Goal: Transaction & Acquisition: Purchase product/service

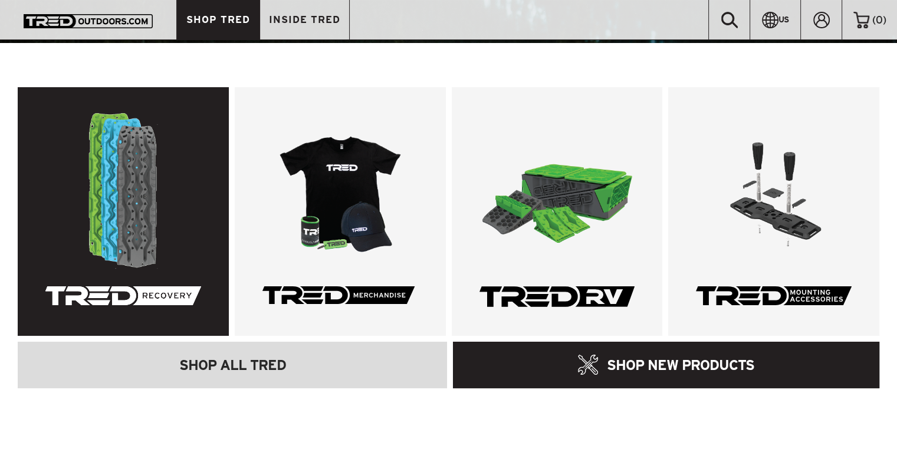
click at [150, 177] on link at bounding box center [123, 211] width 211 height 249
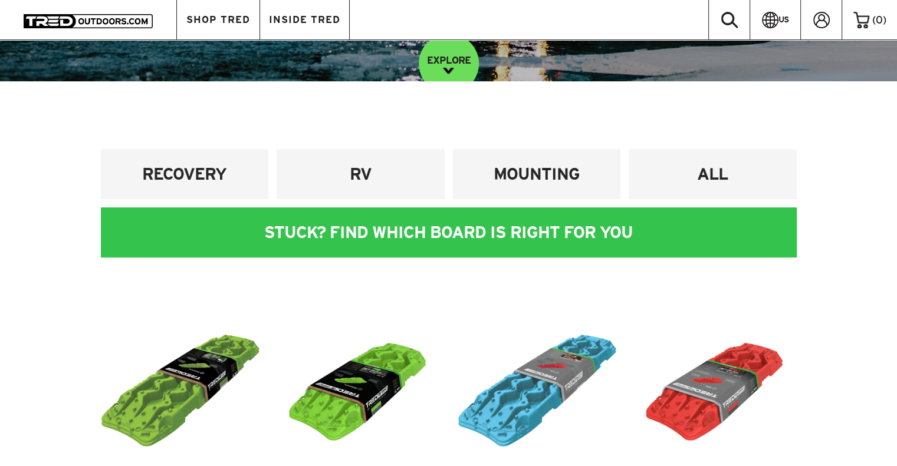
scroll to position [340, 0]
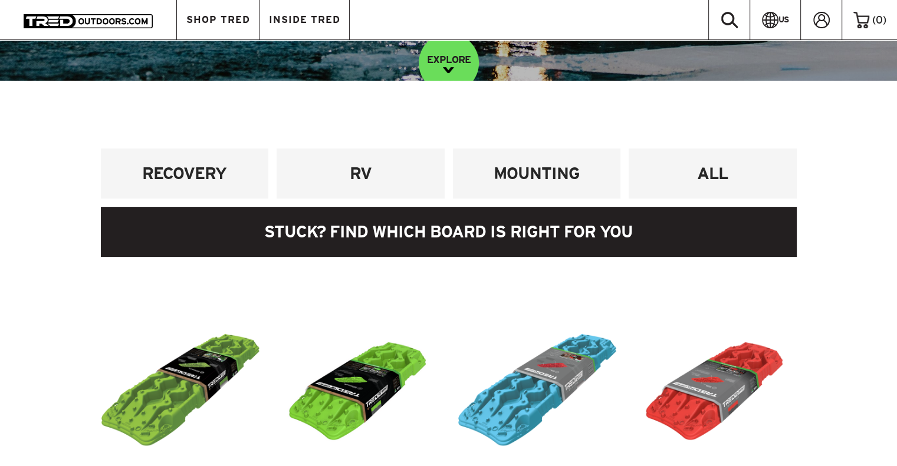
click at [355, 225] on link at bounding box center [449, 232] width 696 height 50
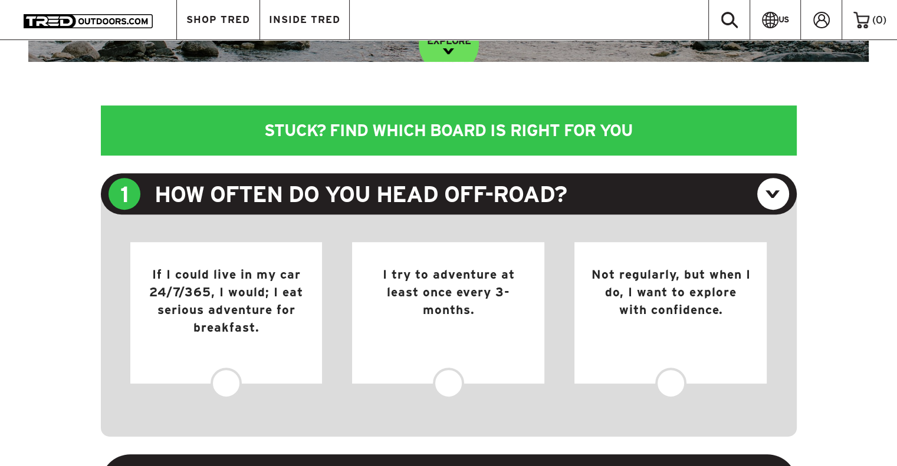
scroll to position [404, 0]
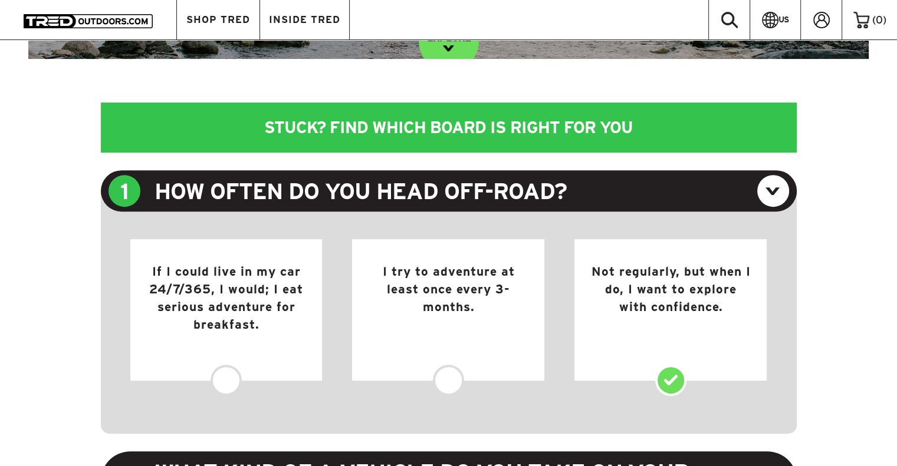
click at [670, 378] on div "Not regularly, but when I do, I want to explore with confidence." at bounding box center [670, 309] width 192 height 141
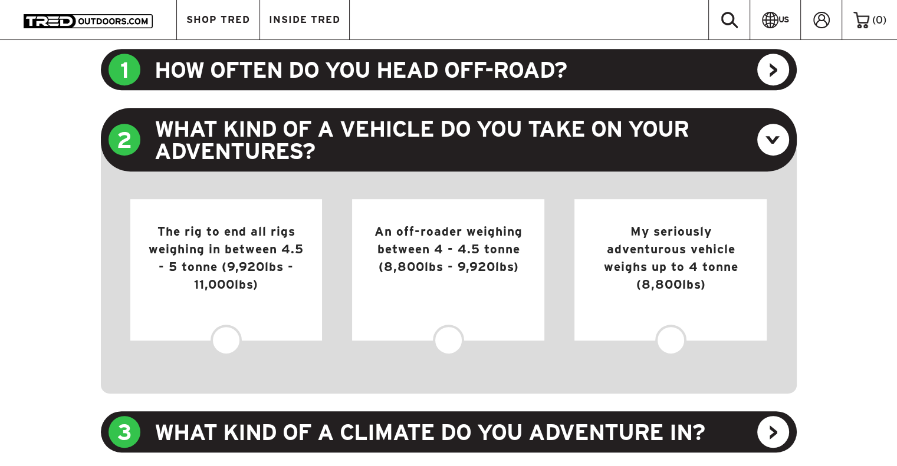
scroll to position [526, 0]
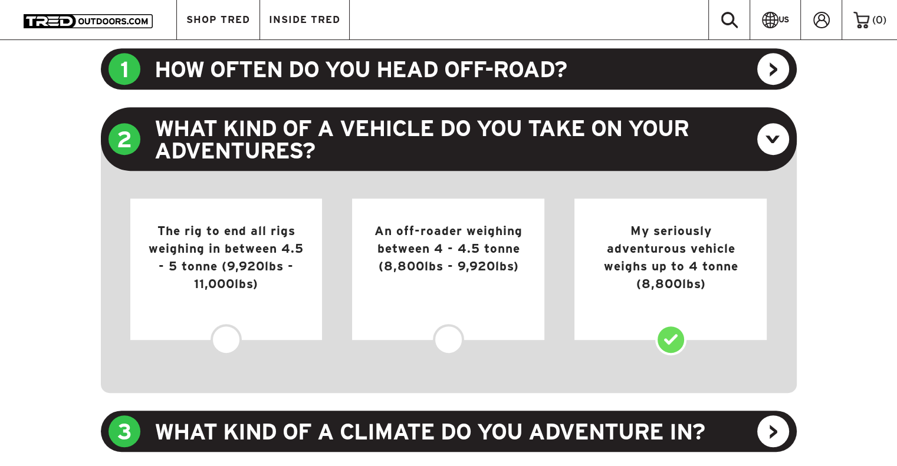
click at [674, 340] on div "My seriously adventurous vehicle weighs up to 4 tonne (8,800lbs)" at bounding box center [670, 269] width 192 height 141
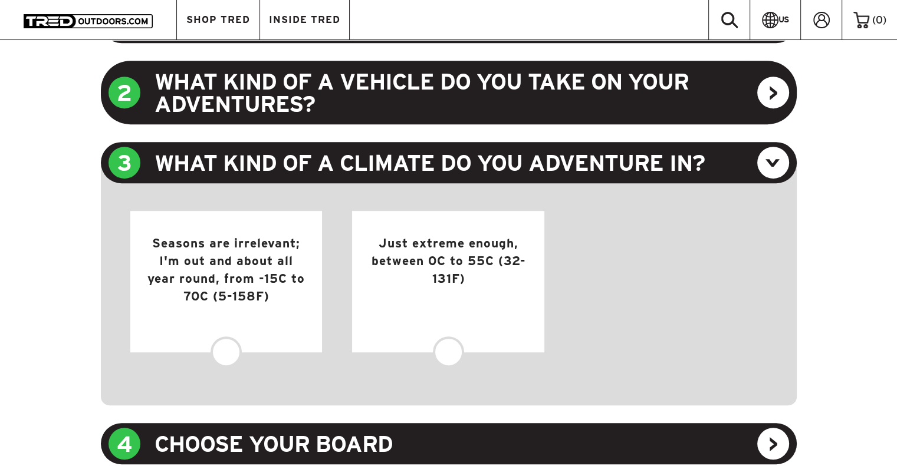
scroll to position [573, 0]
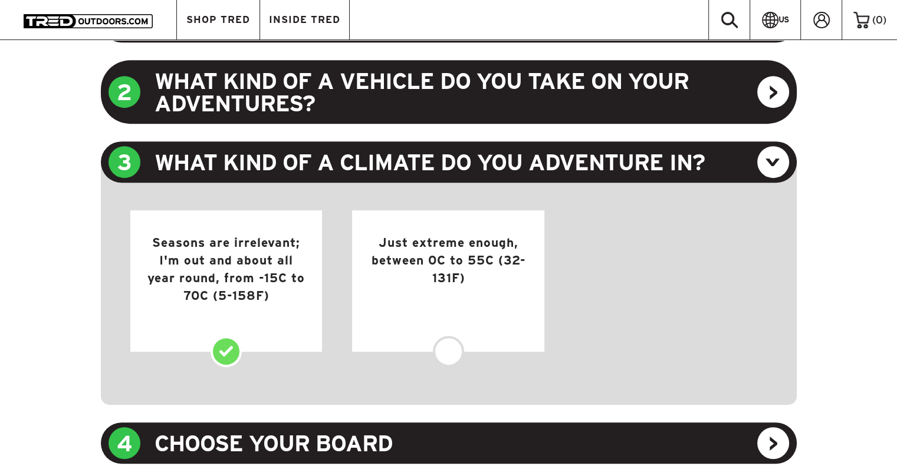
click at [229, 348] on div "Seasons are irrelevant; I'm out and about all year round, from -15C to 70C (5-1…" at bounding box center [226, 280] width 192 height 141
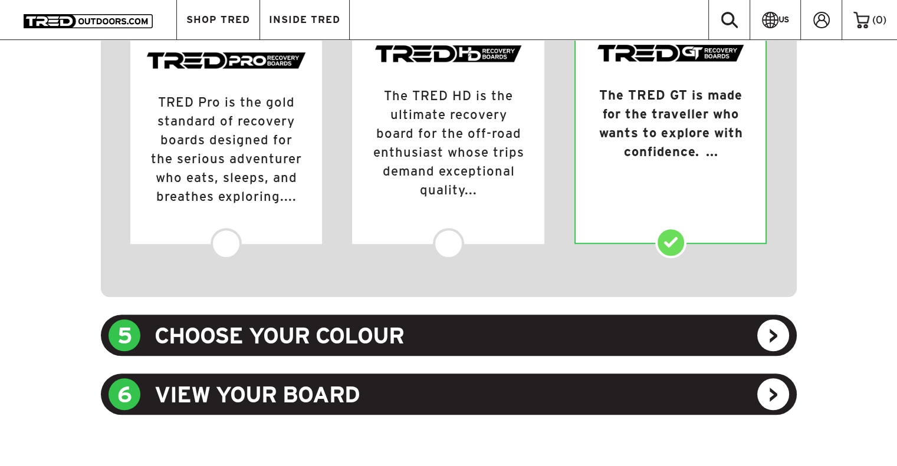
scroll to position [1103, 0]
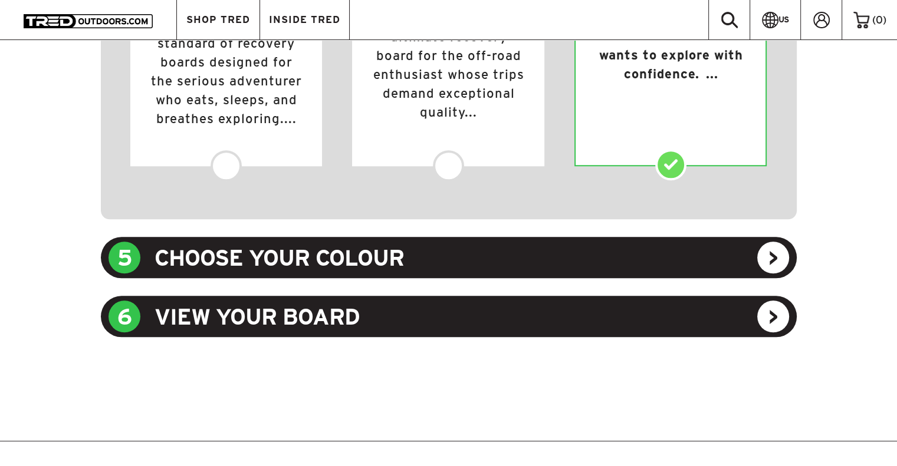
click at [776, 258] on div "5 CHOOSE YOUR COLOUR" at bounding box center [449, 257] width 696 height 41
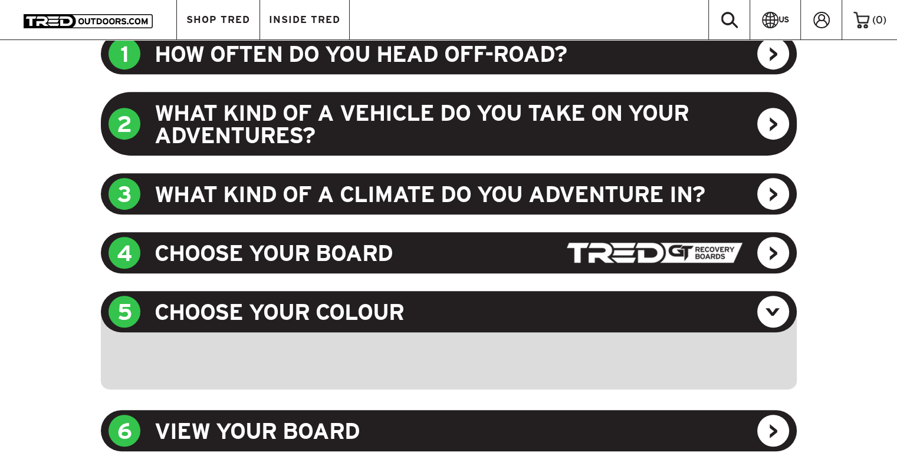
scroll to position [540, 0]
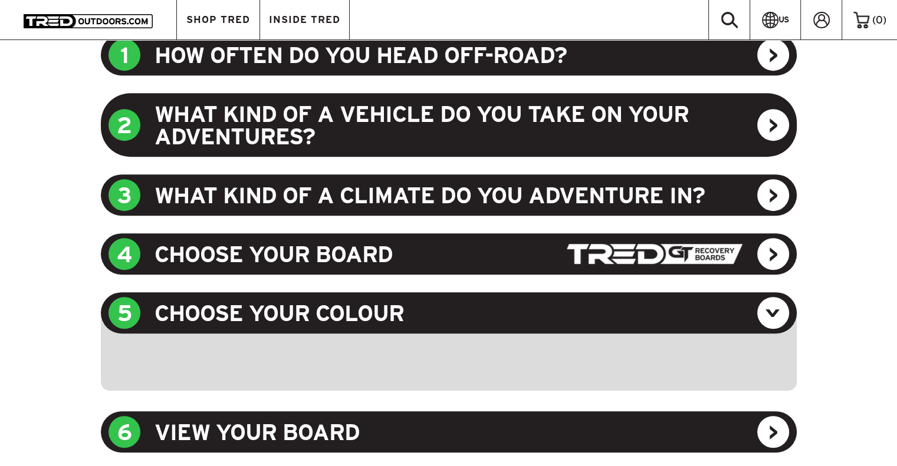
click at [769, 255] on div "4 CHOOSE YOUR BOARD" at bounding box center [449, 253] width 696 height 41
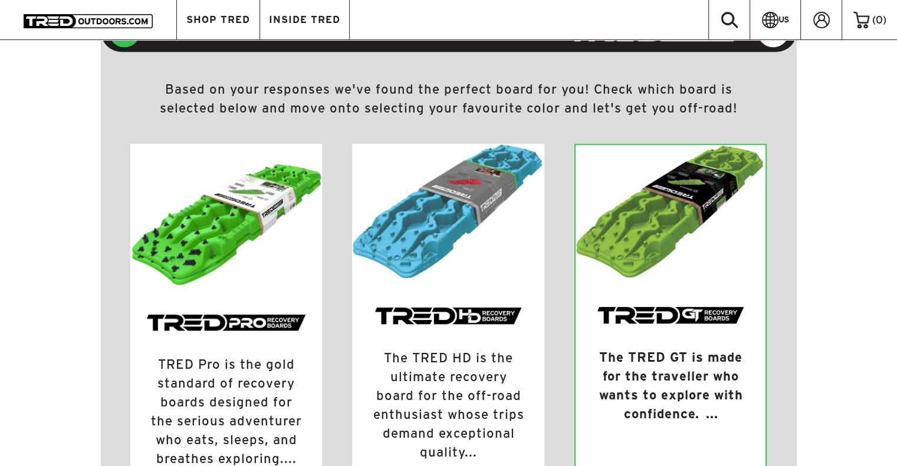
scroll to position [763, 0]
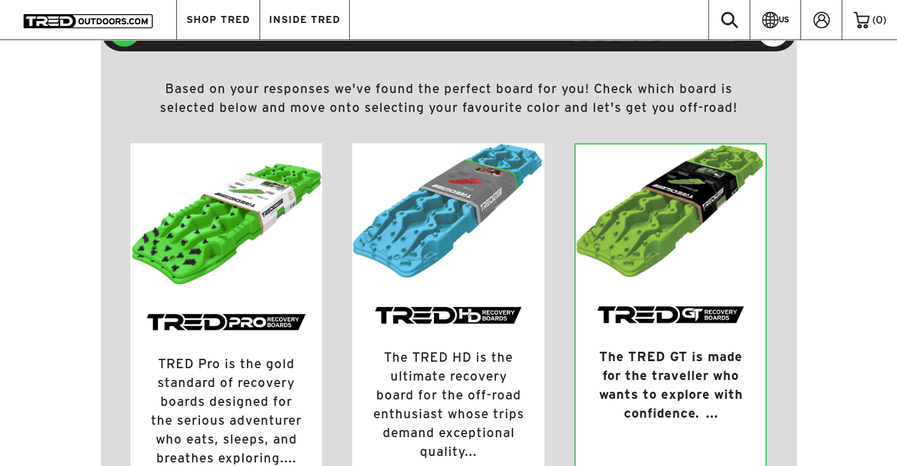
click at [479, 220] on img at bounding box center [448, 211] width 192 height 136
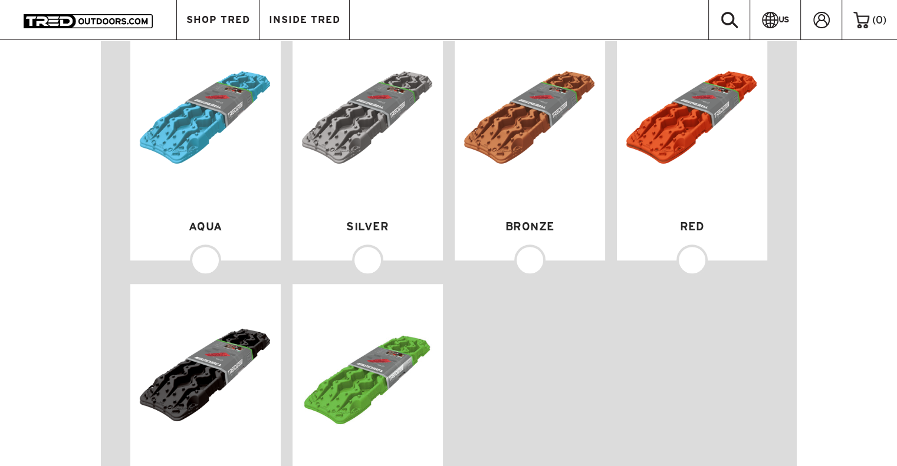
scroll to position [879, 0]
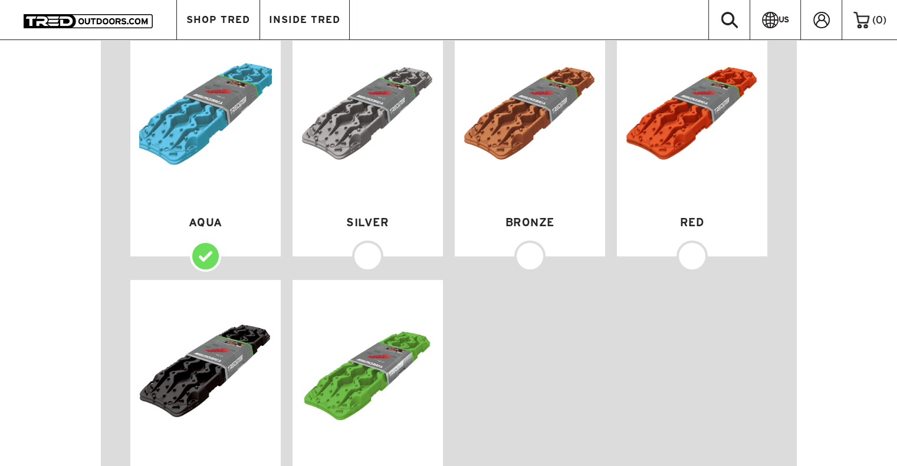
click at [208, 255] on div "Aqua" at bounding box center [205, 139] width 150 height 234
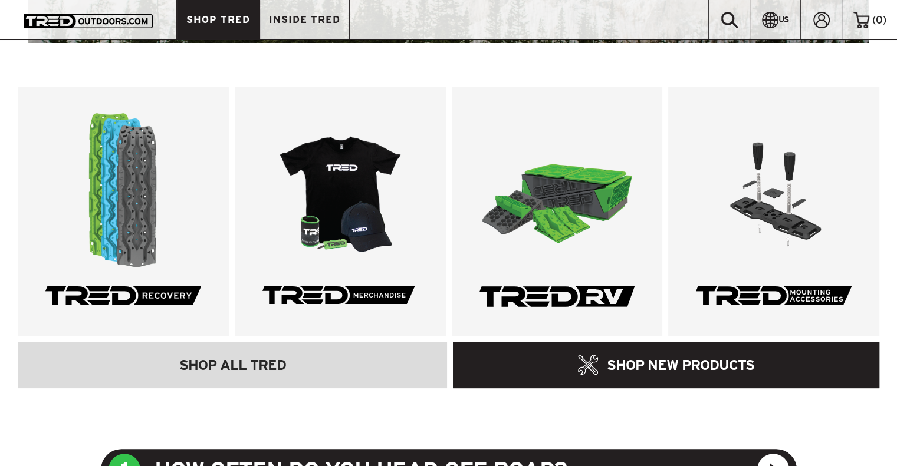
scroll to position [117, 0]
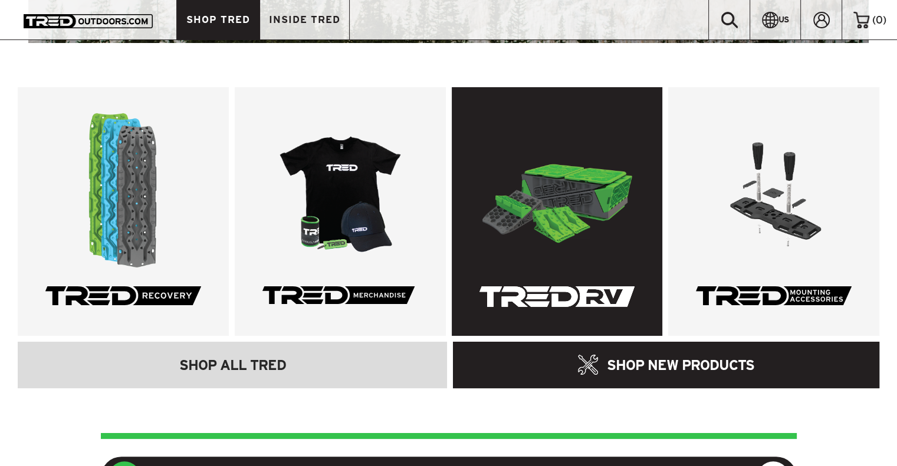
click at [561, 217] on link at bounding box center [557, 211] width 211 height 249
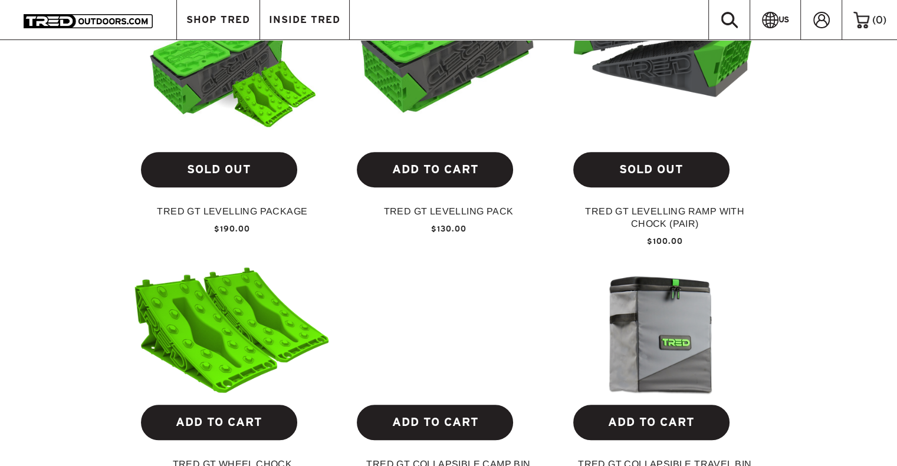
scroll to position [538, 0]
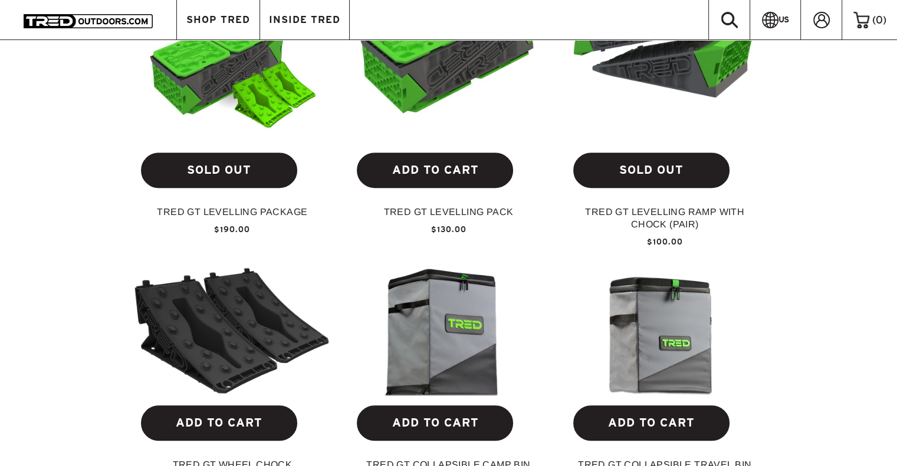
click at [241, 325] on img at bounding box center [232, 330] width 197 height 129
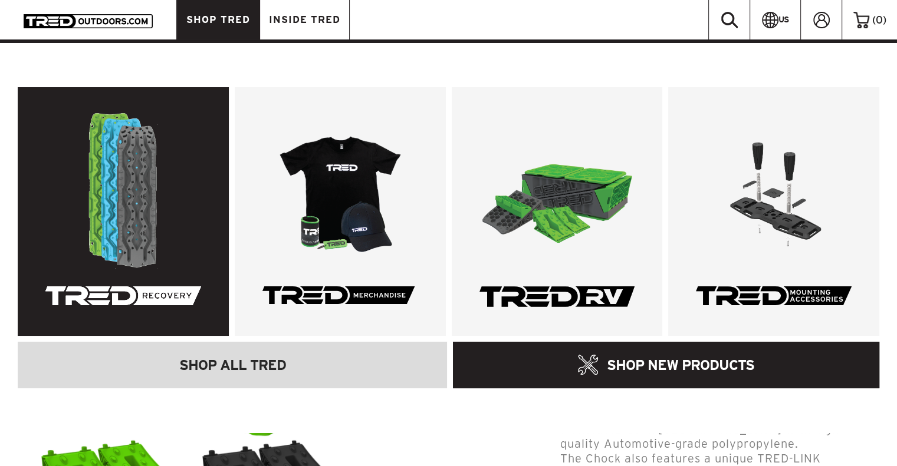
click at [112, 202] on link at bounding box center [123, 211] width 211 height 249
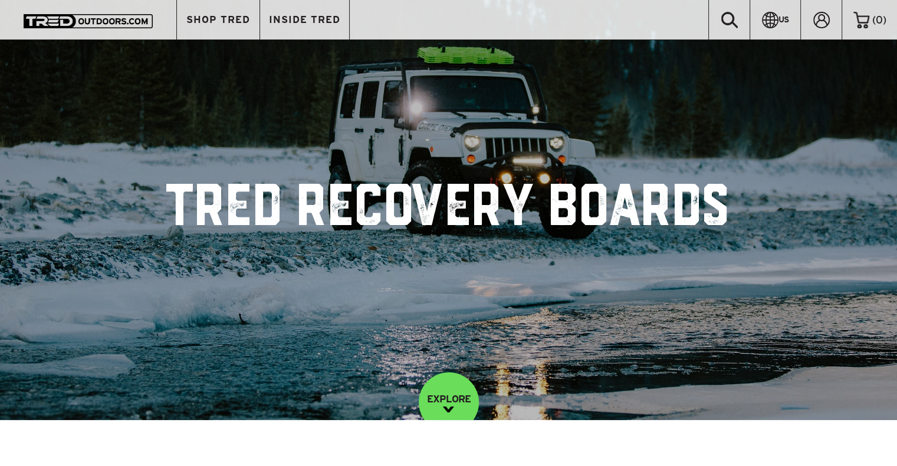
click at [61, 21] on img at bounding box center [88, 21] width 129 height 14
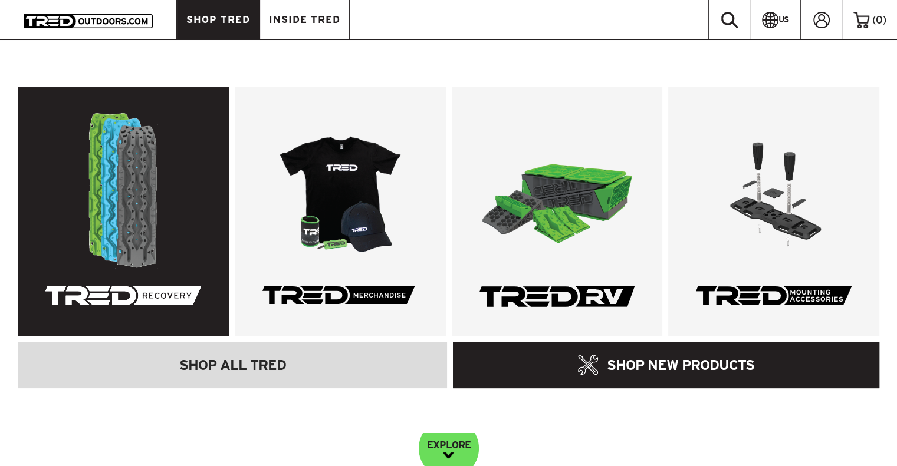
click at [154, 194] on link at bounding box center [123, 211] width 211 height 249
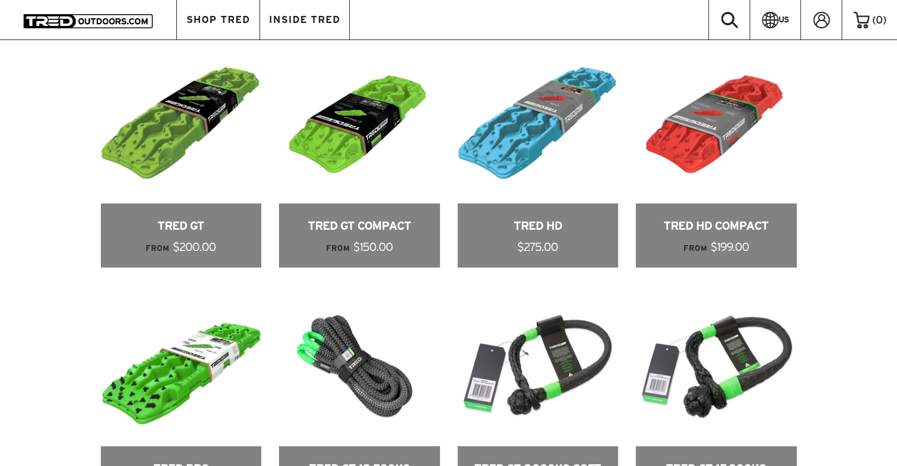
scroll to position [606, 0]
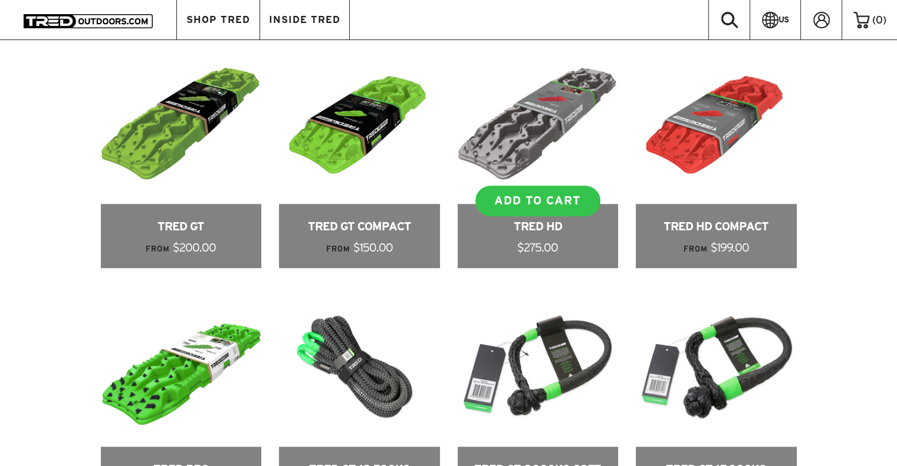
click at [539, 233] on link at bounding box center [537, 156] width 161 height 225
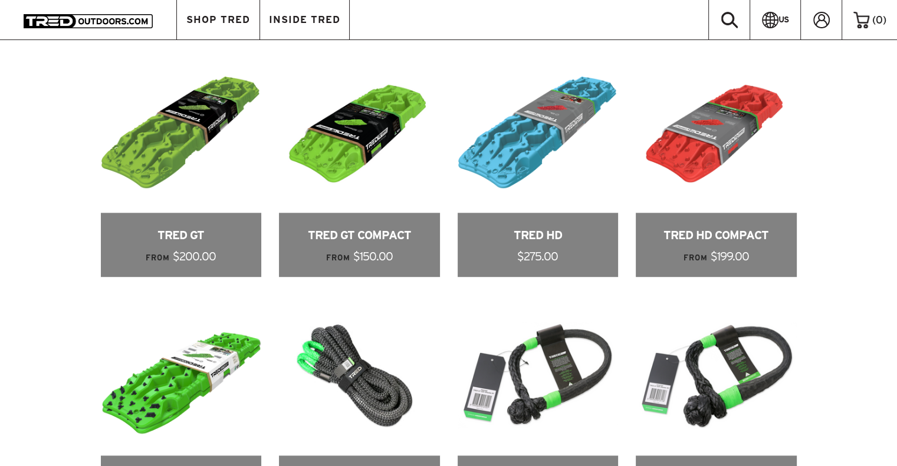
scroll to position [595, 0]
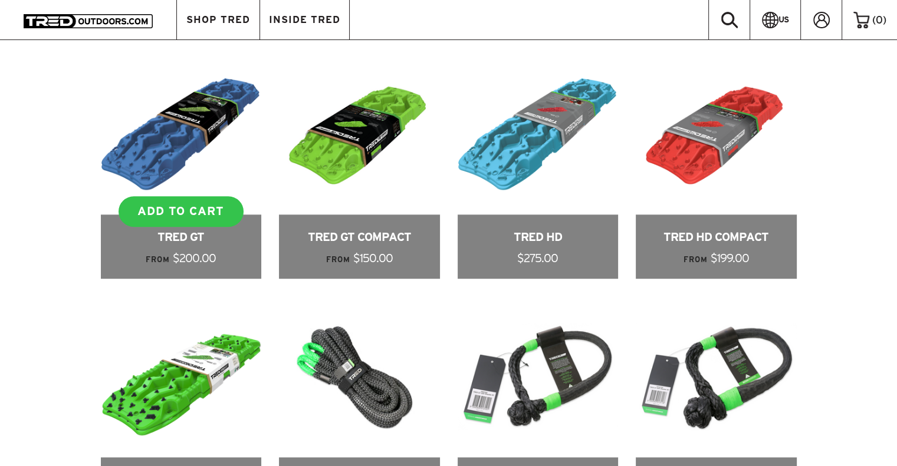
click at [180, 231] on link at bounding box center [181, 166] width 161 height 225
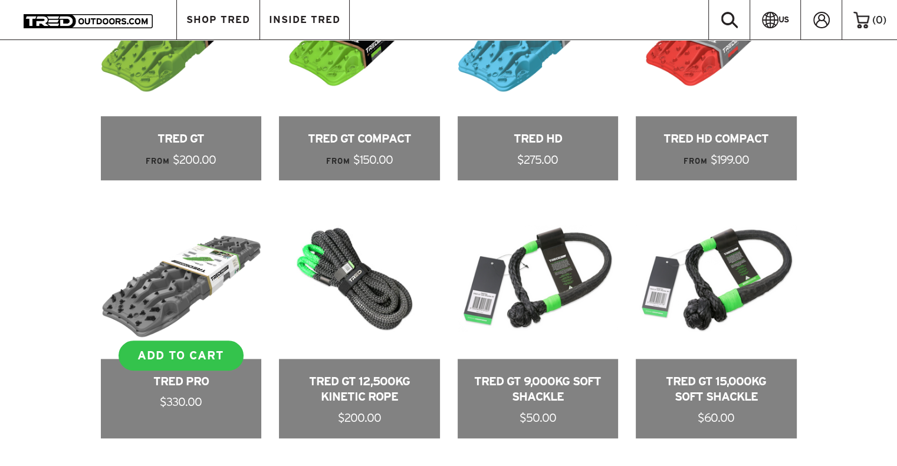
scroll to position [594, 0]
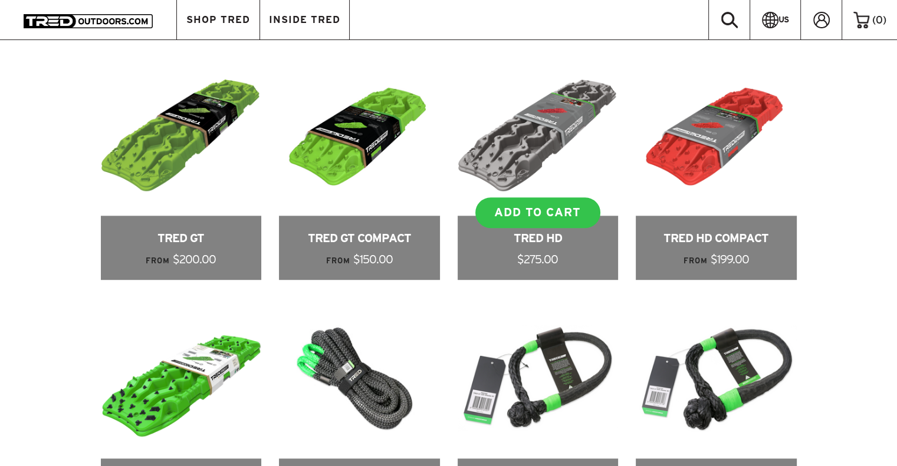
click at [533, 251] on link at bounding box center [537, 167] width 161 height 225
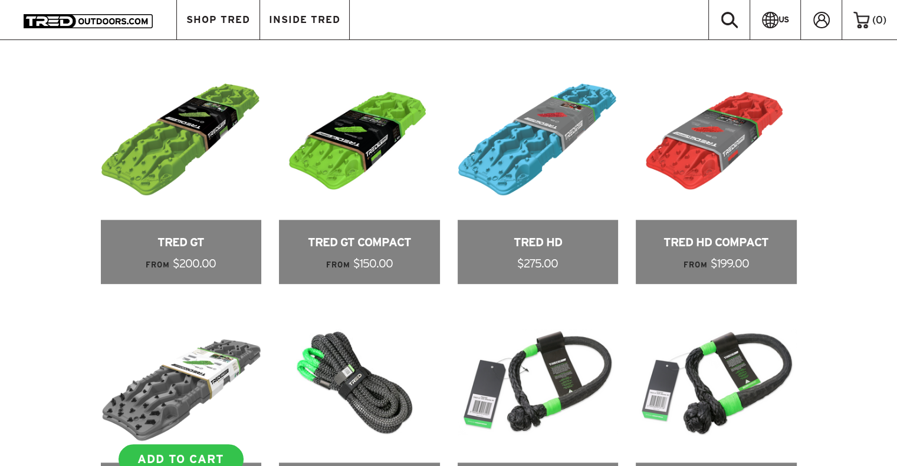
scroll to position [586, 0]
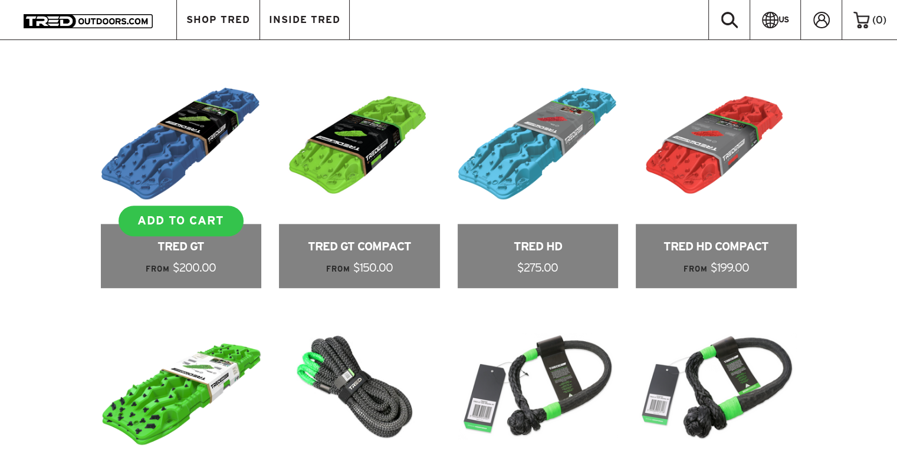
click at [177, 258] on link at bounding box center [181, 176] width 161 height 225
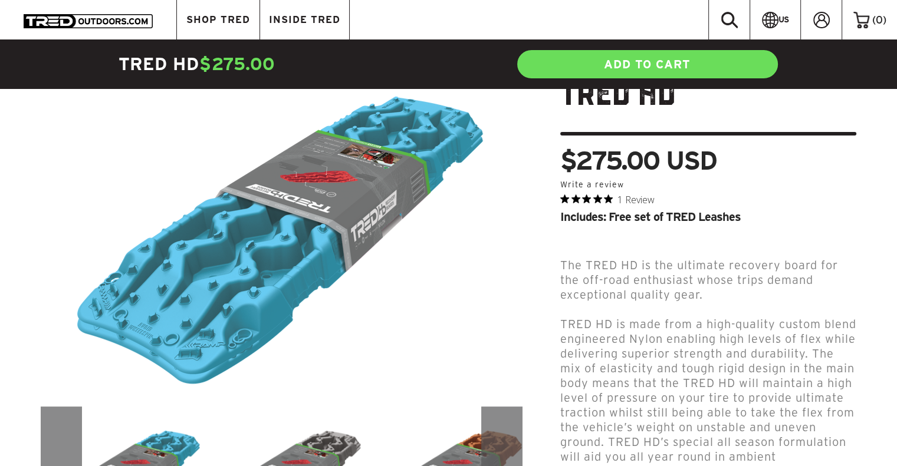
scroll to position [96, 0]
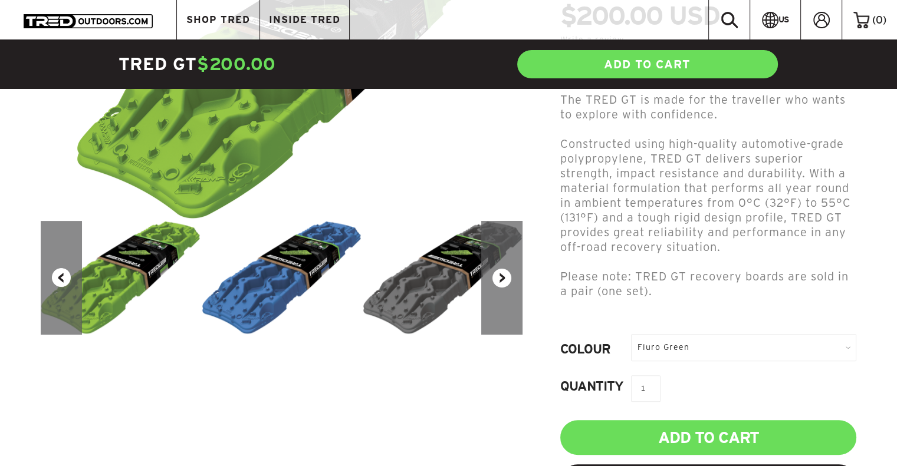
scroll to position [245, 0]
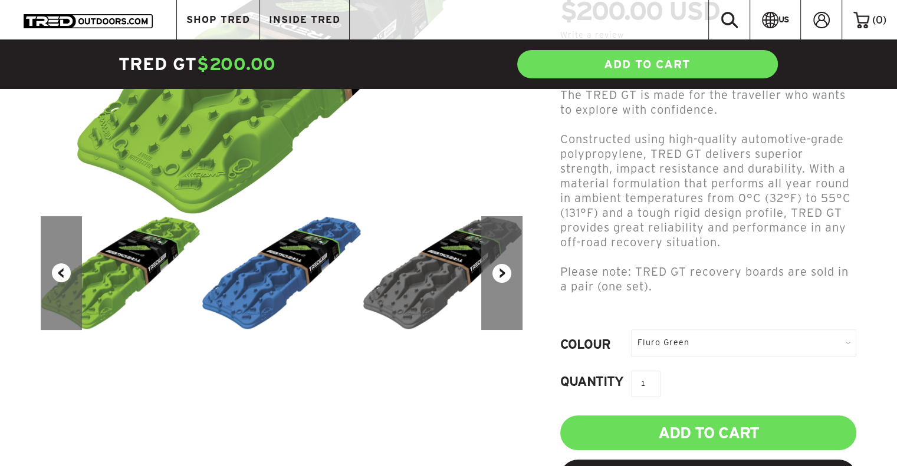
click at [266, 289] on img at bounding box center [282, 273] width 161 height 114
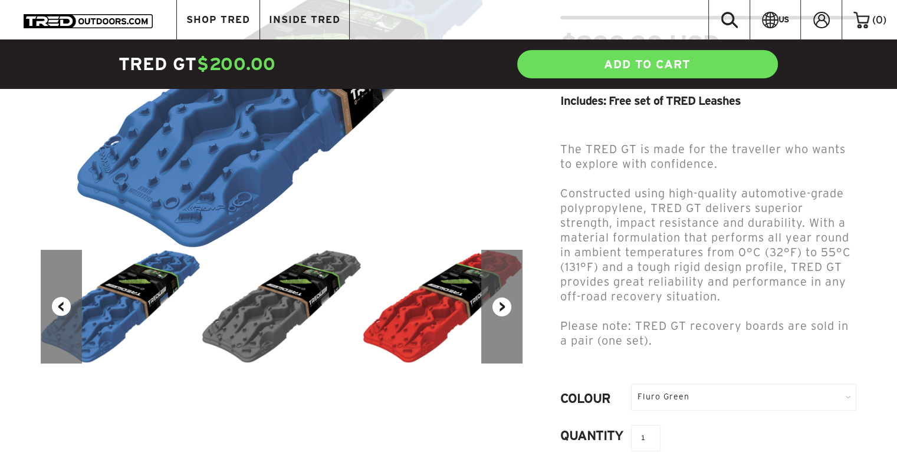
scroll to position [212, 0]
click at [671, 383] on div "Fluro Green" at bounding box center [743, 396] width 225 height 27
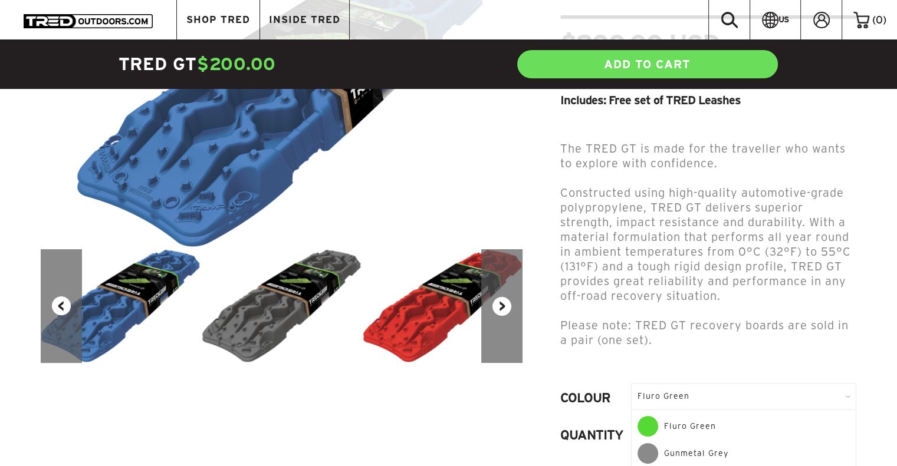
click at [503, 305] on button "Next" at bounding box center [501, 306] width 41 height 114
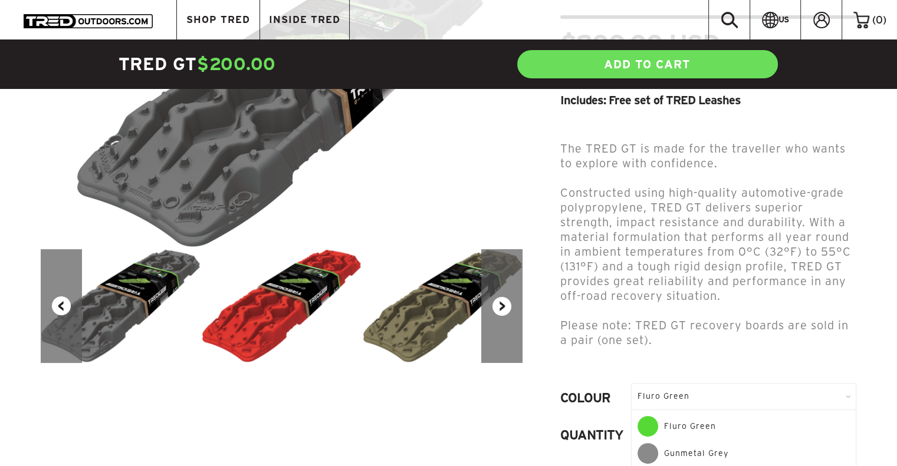
click at [503, 305] on button "Next" at bounding box center [501, 306] width 41 height 114
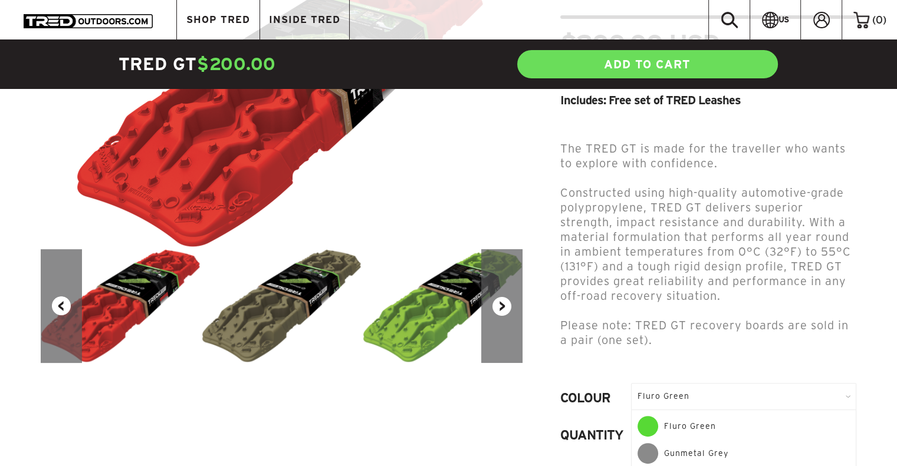
click at [503, 305] on button "Next" at bounding box center [501, 306] width 41 height 114
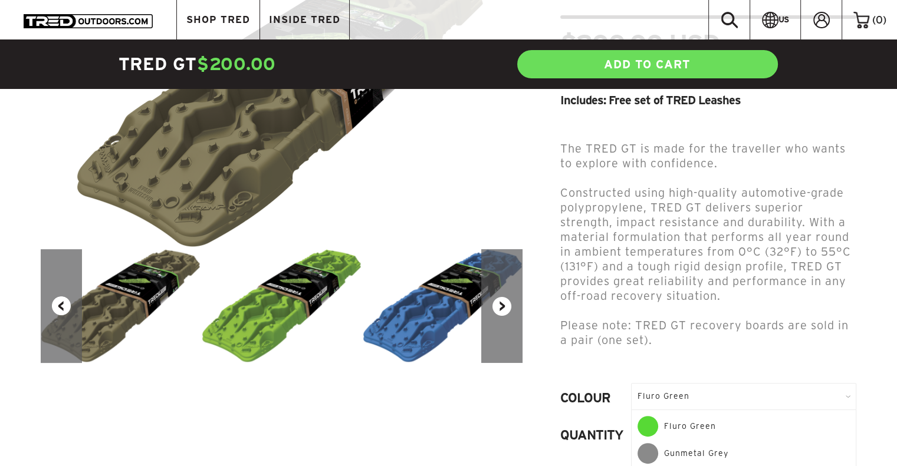
click at [503, 305] on button "Next" at bounding box center [501, 306] width 41 height 114
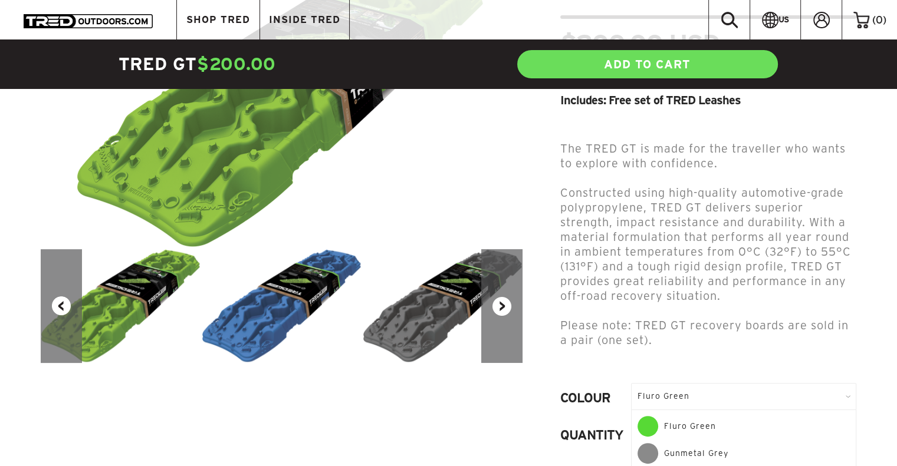
click at [503, 305] on button "Next" at bounding box center [501, 306] width 41 height 114
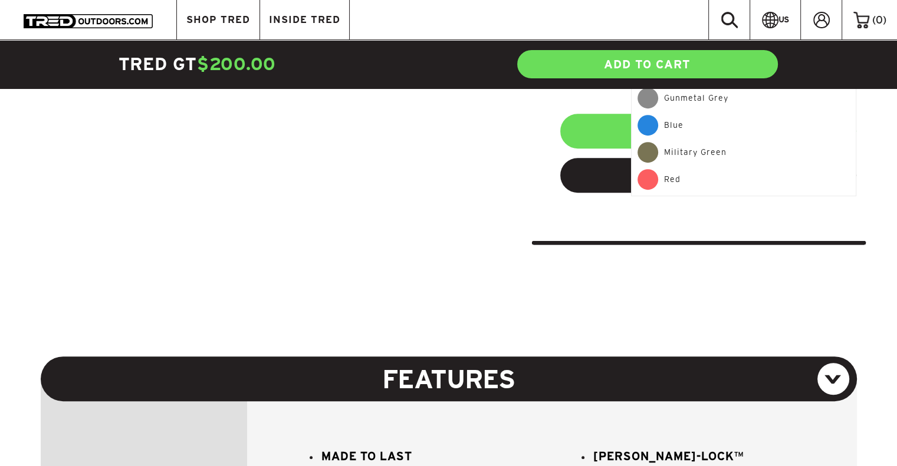
scroll to position [504, 0]
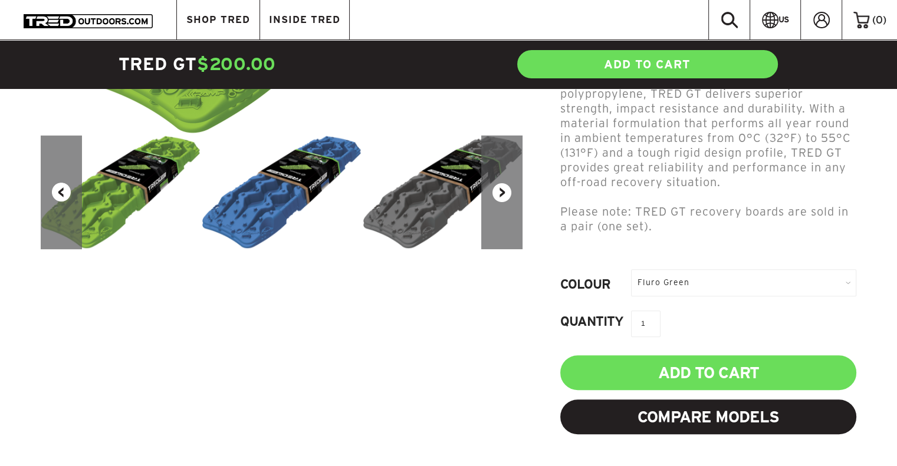
scroll to position [326, 0]
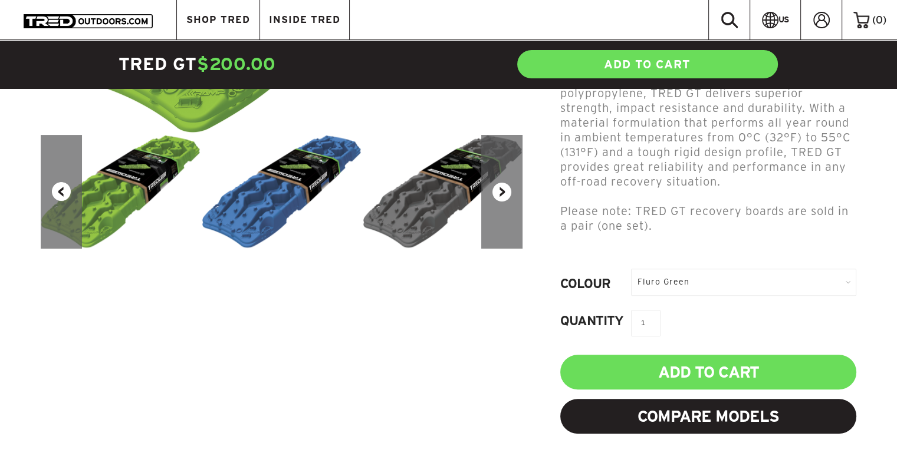
click at [250, 210] on img at bounding box center [282, 192] width 161 height 114
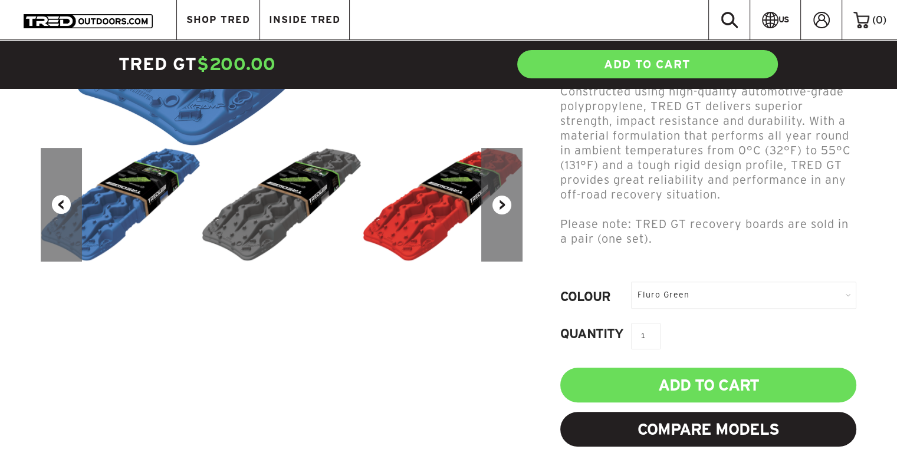
scroll to position [312, 0]
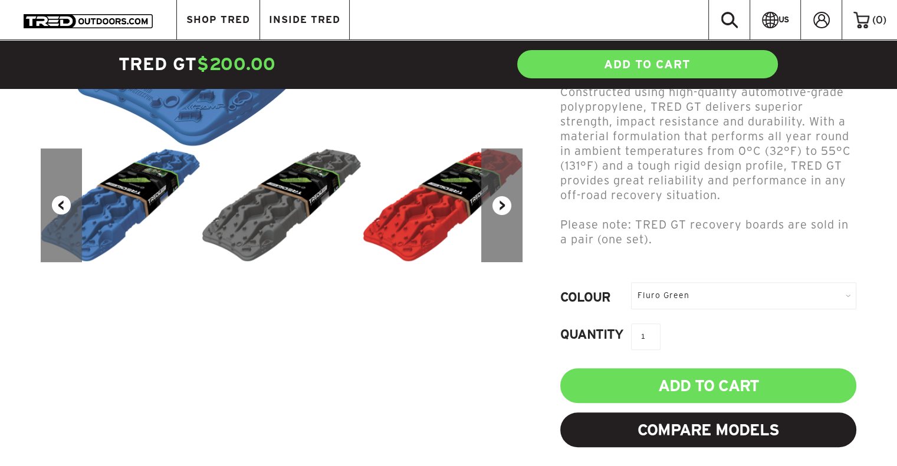
click at [746, 282] on div "Fluro Green" at bounding box center [743, 295] width 225 height 27
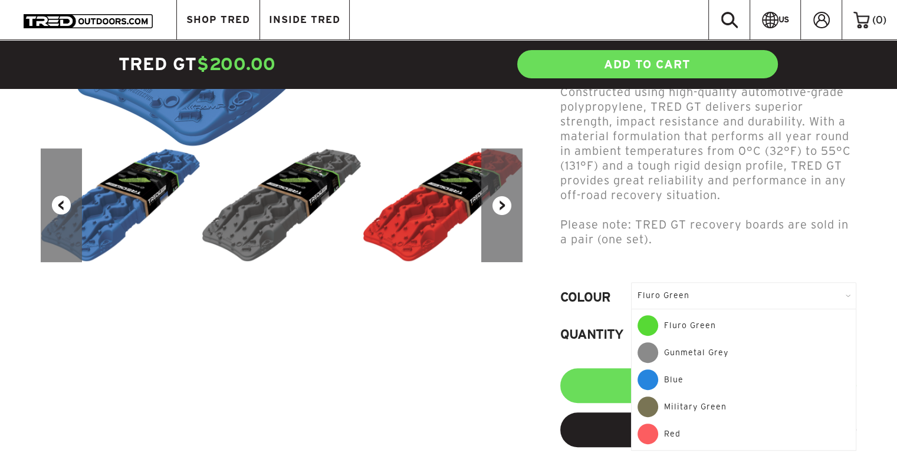
click at [686, 370] on div "Blue" at bounding box center [743, 383] width 212 height 27
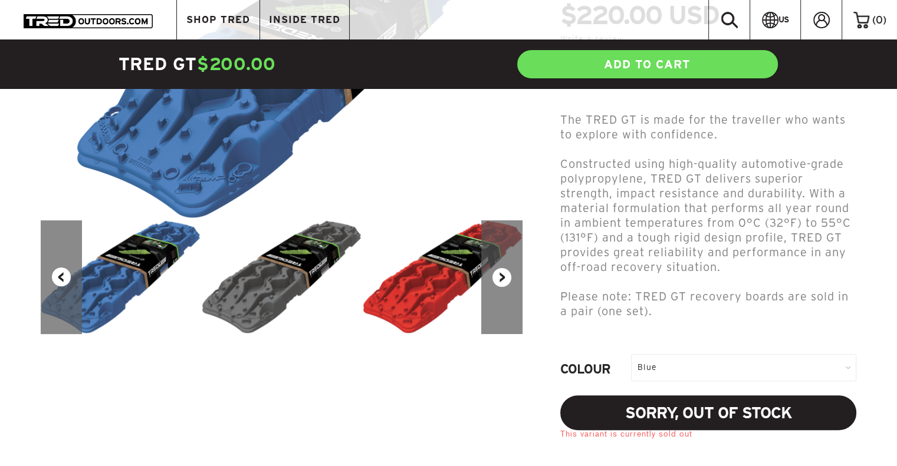
scroll to position [241, 0]
click at [716, 354] on div "Blue" at bounding box center [743, 367] width 225 height 27
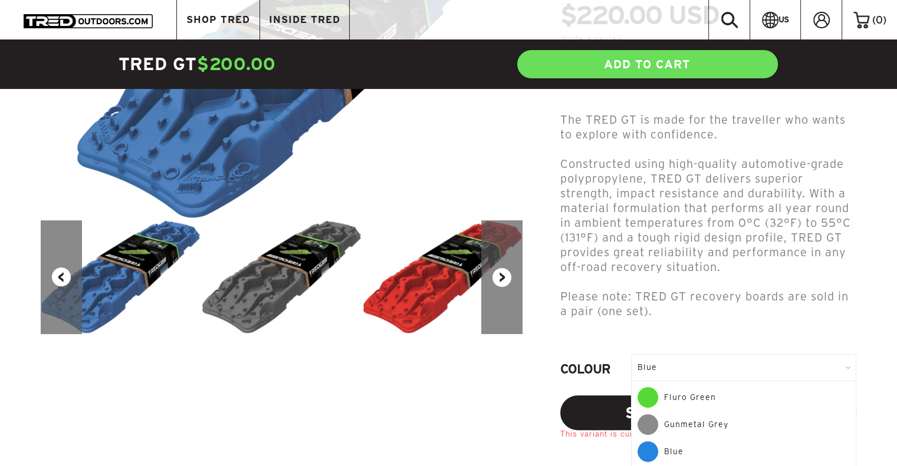
click at [708, 414] on div "Gunmetal Grey" at bounding box center [743, 427] width 212 height 27
